Goal: Task Accomplishment & Management: Manage account settings

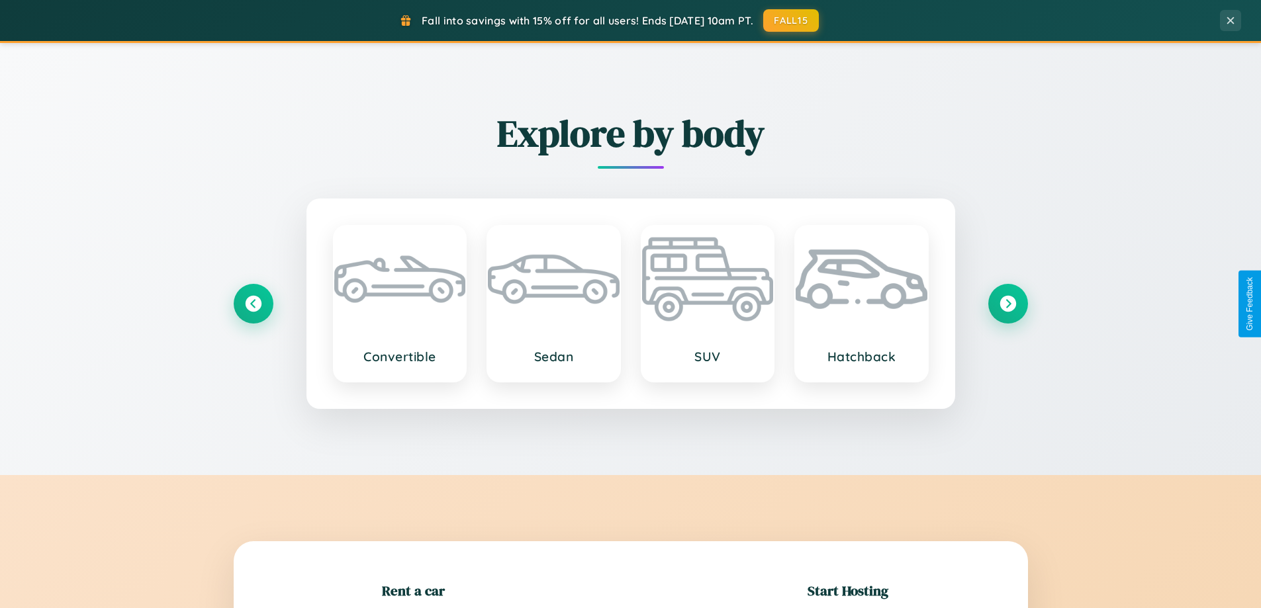
scroll to position [286, 0]
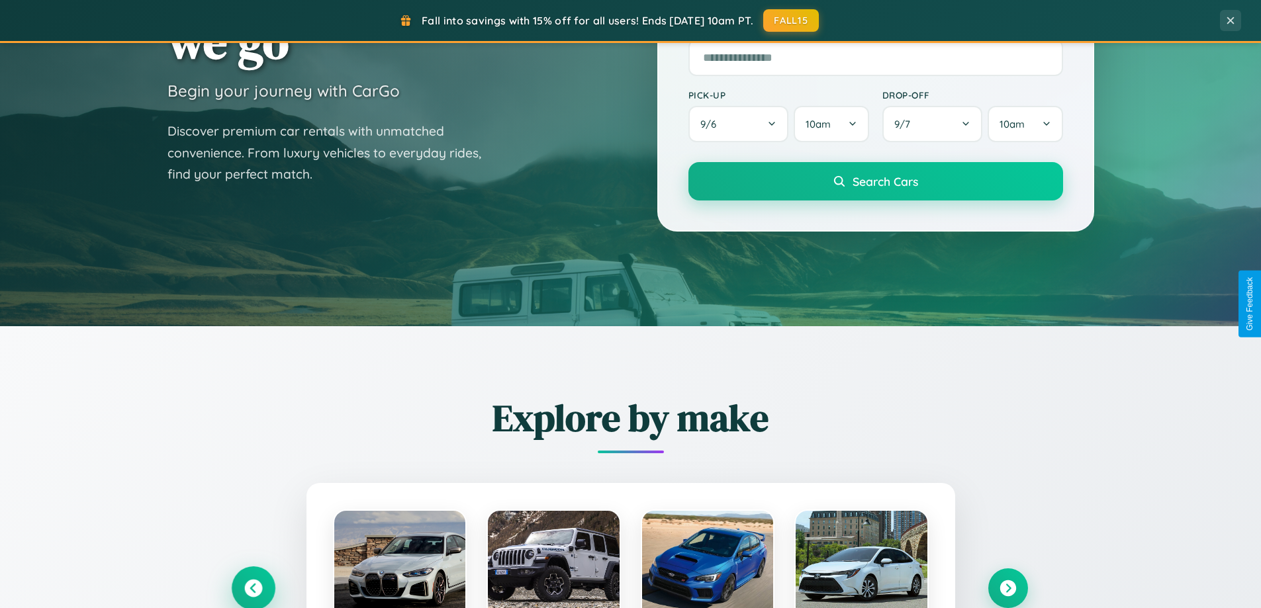
click at [253, 589] on icon at bounding box center [253, 589] width 18 height 18
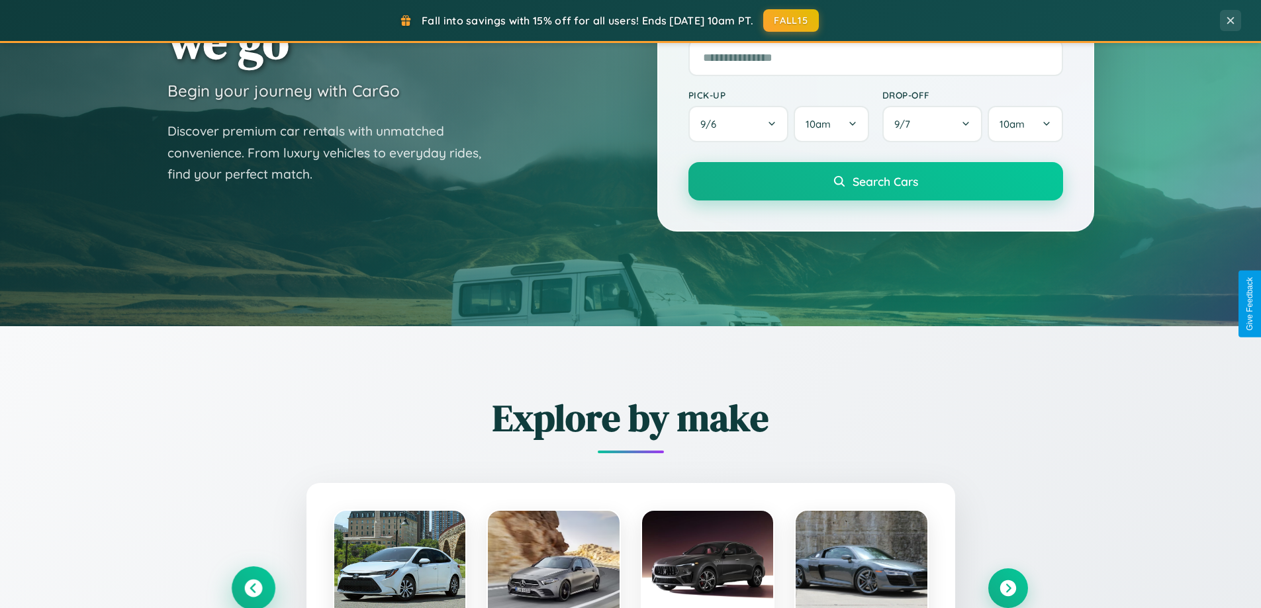
click at [253, 587] on icon at bounding box center [253, 589] width 22 height 22
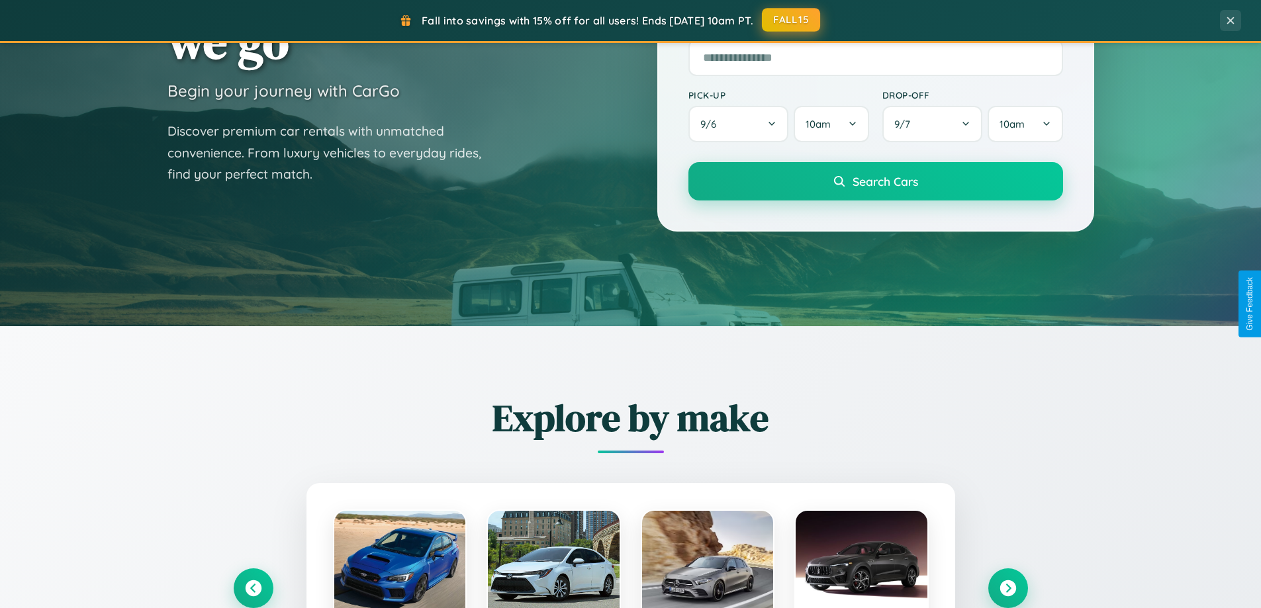
click at [792, 20] on button "FALL15" at bounding box center [791, 20] width 58 height 24
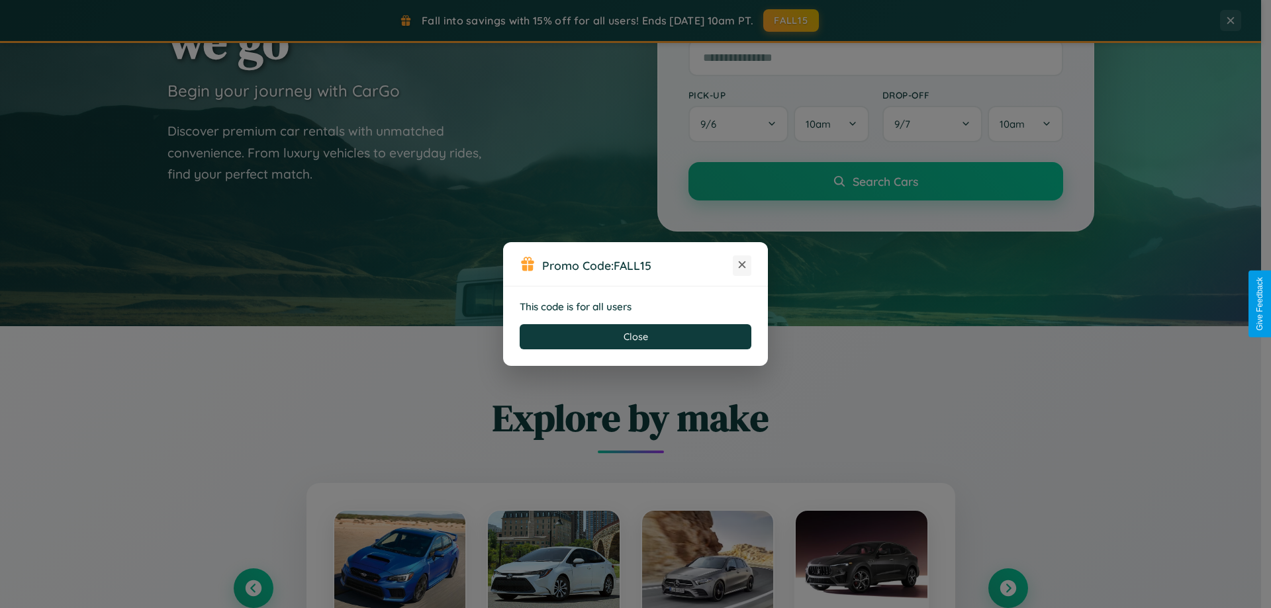
click at [742, 265] on icon at bounding box center [742, 264] width 13 height 13
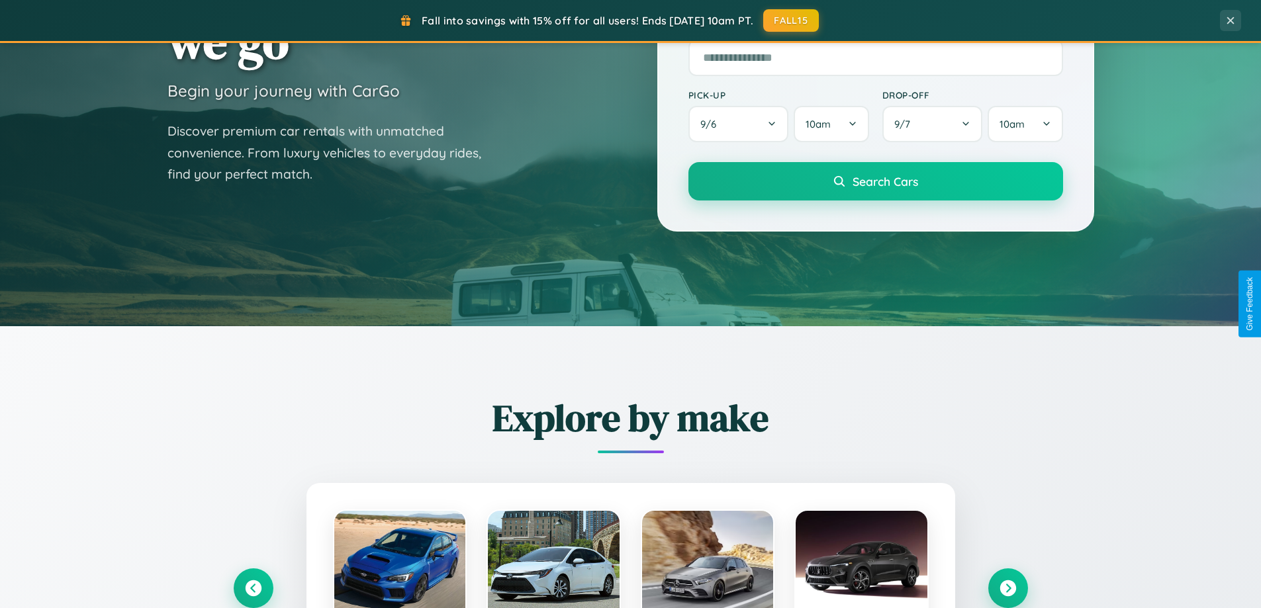
scroll to position [911, 0]
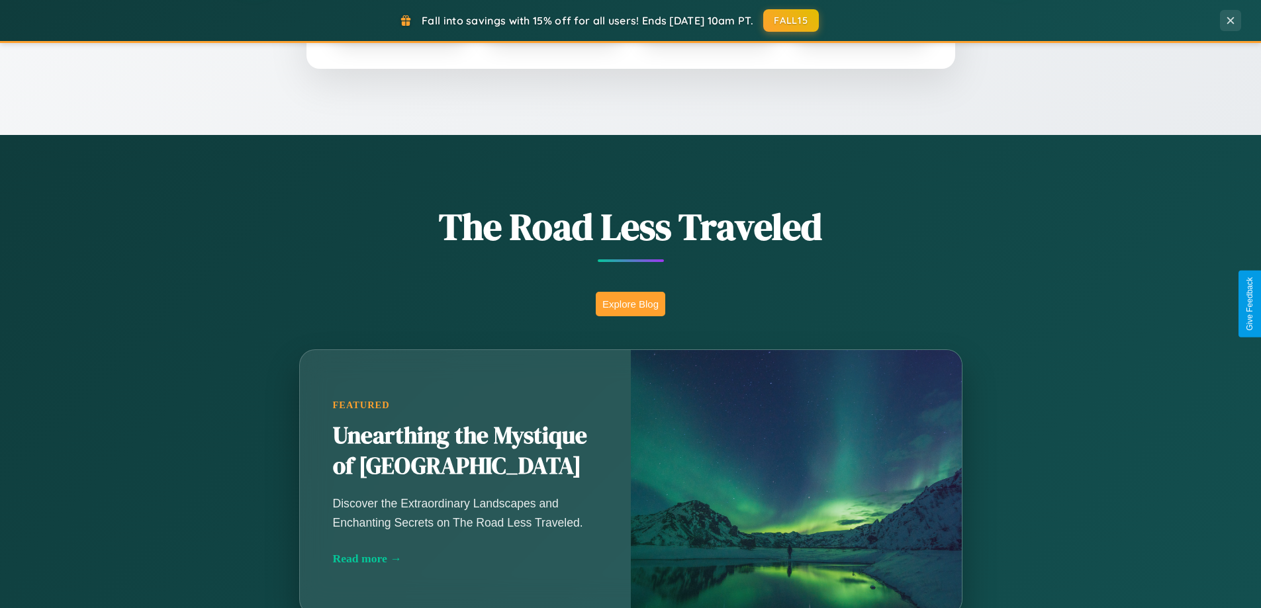
click at [630, 304] on button "Explore Blog" at bounding box center [631, 304] width 70 height 24
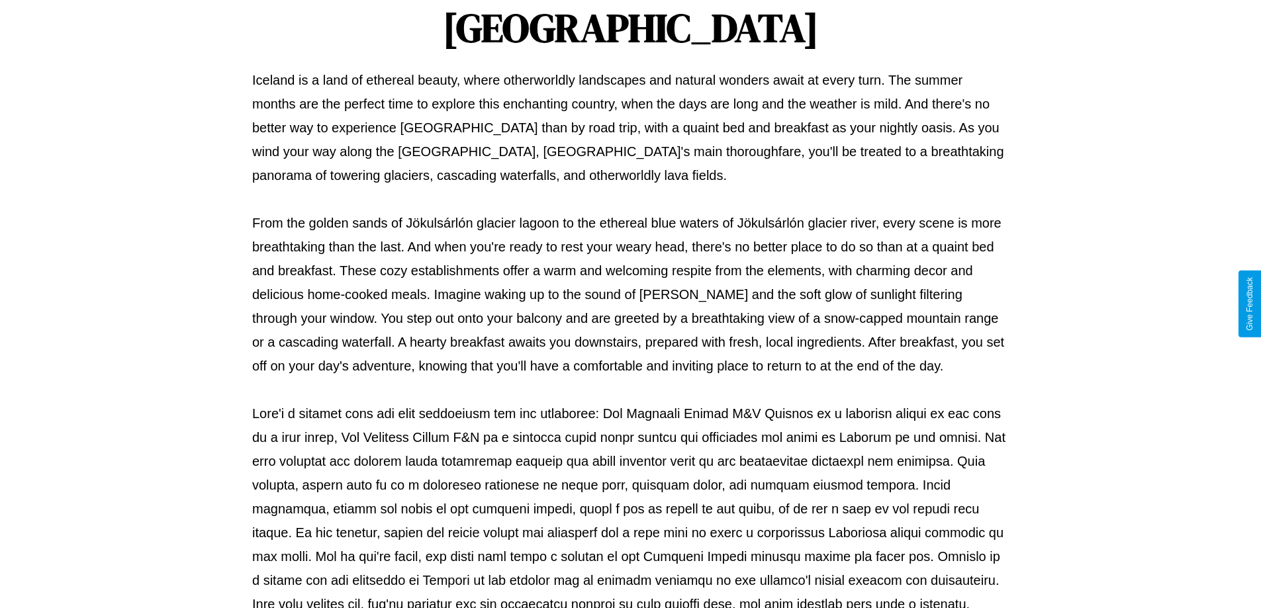
scroll to position [428, 0]
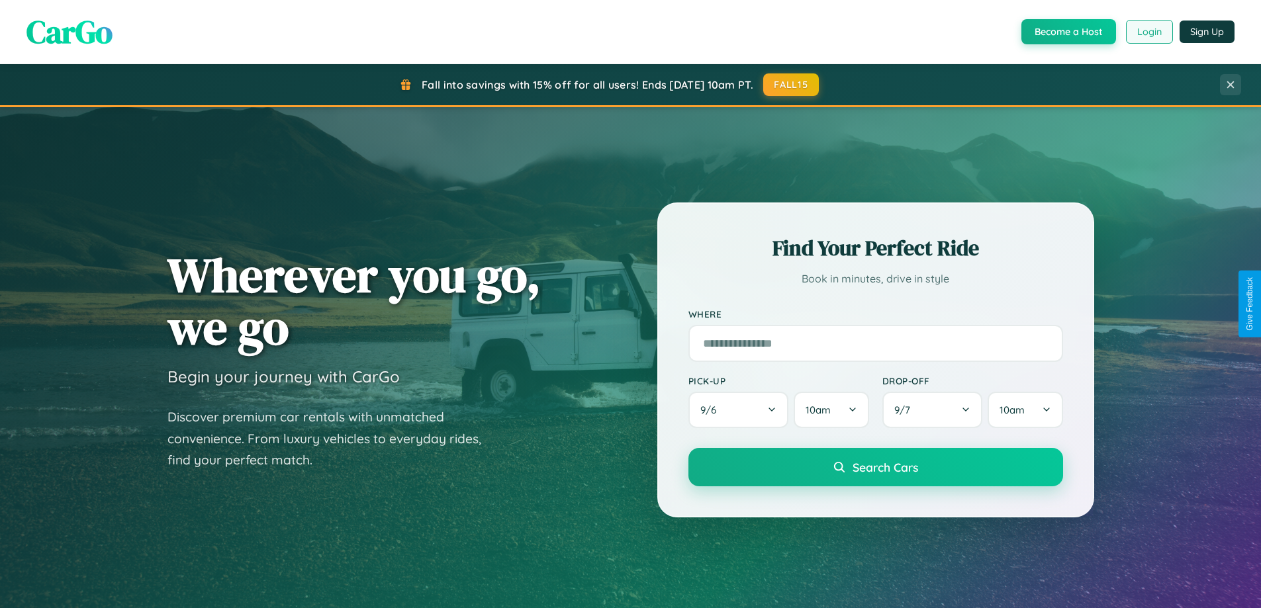
click at [1149, 32] on button "Login" at bounding box center [1149, 32] width 47 height 24
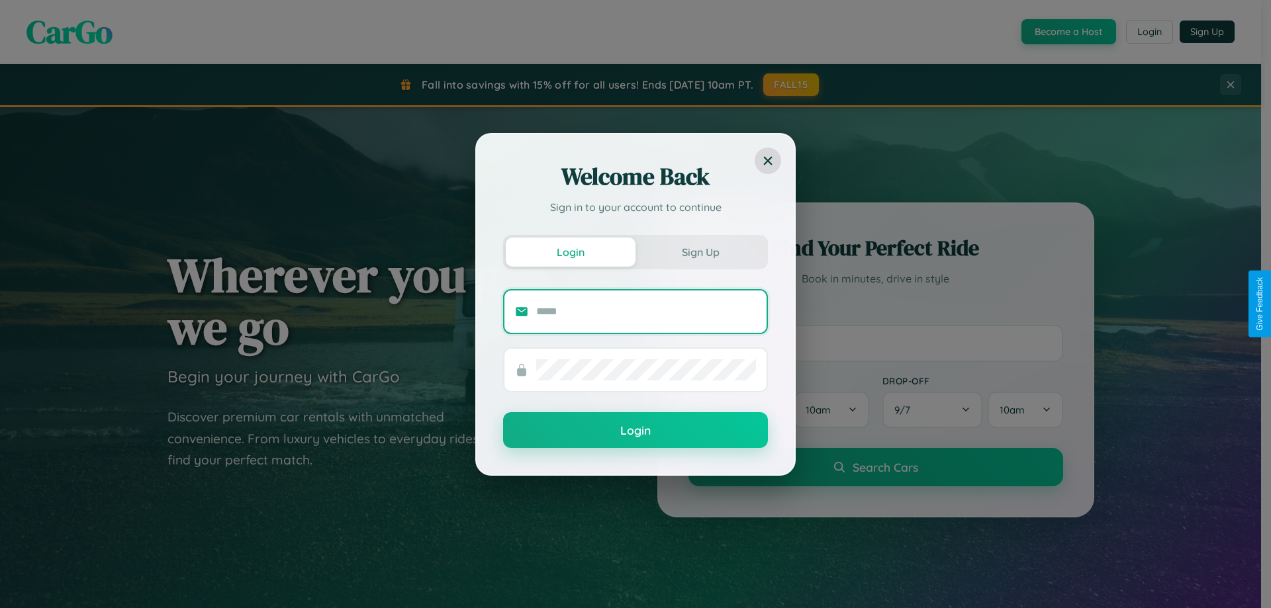
click at [646, 311] on input "text" at bounding box center [646, 311] width 220 height 21
type input "**********"
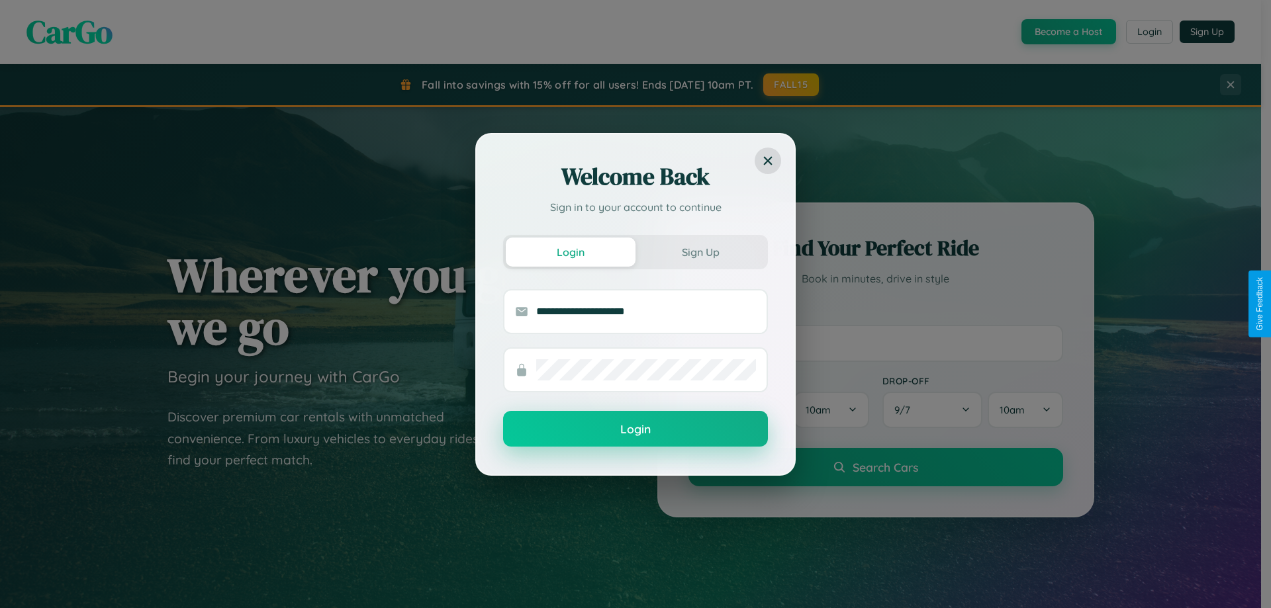
click at [636, 430] on button "Login" at bounding box center [635, 429] width 265 height 36
